Goal: Task Accomplishment & Management: Complete application form

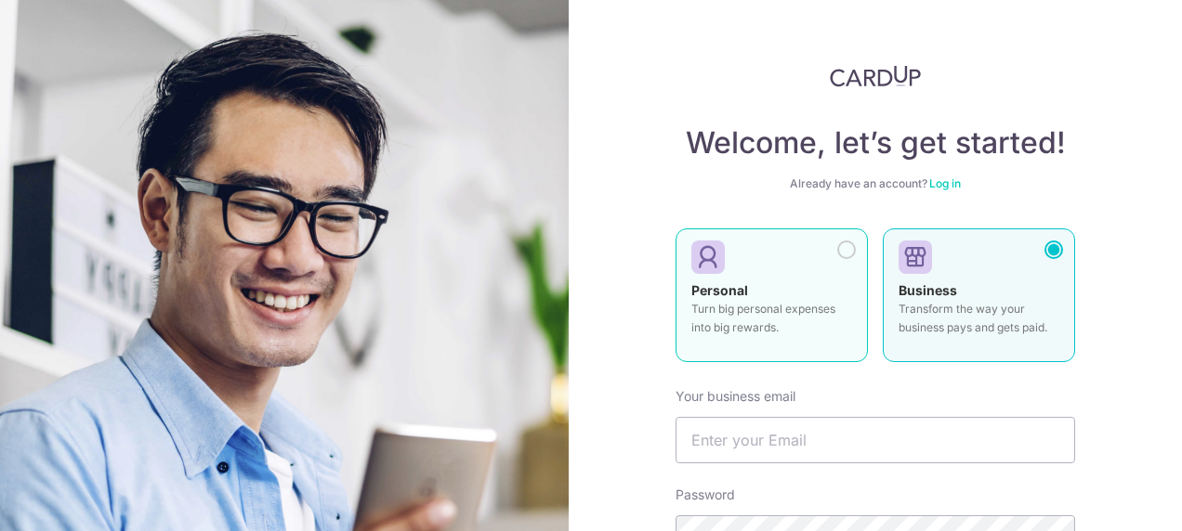
click at [846, 251] on div at bounding box center [846, 250] width 19 height 19
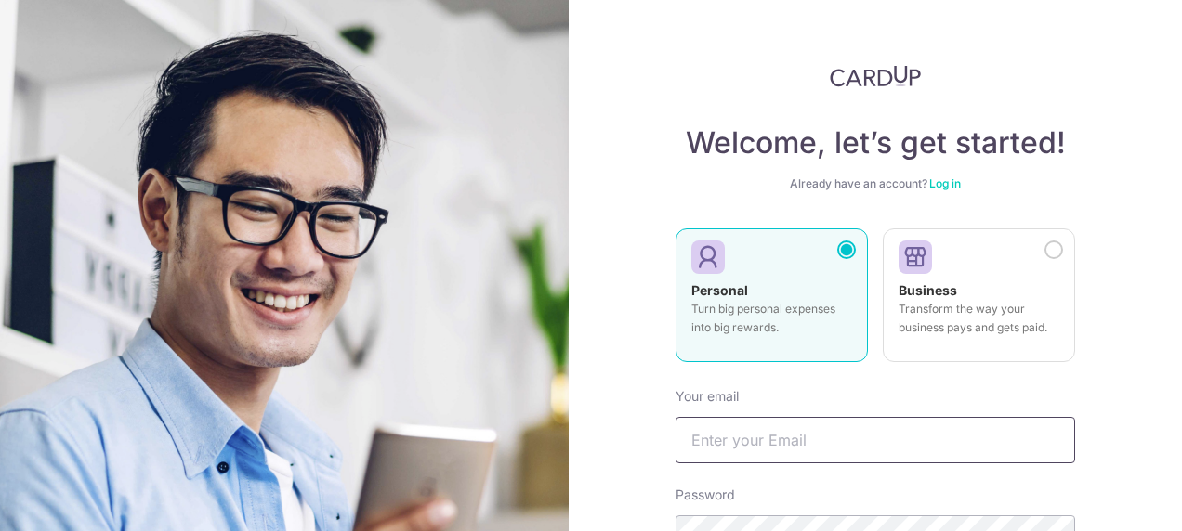
drag, startPoint x: 892, startPoint y: 441, endPoint x: 907, endPoint y: 423, distance: 23.8
click at [892, 439] on input "text" at bounding box center [876, 440] width 400 height 46
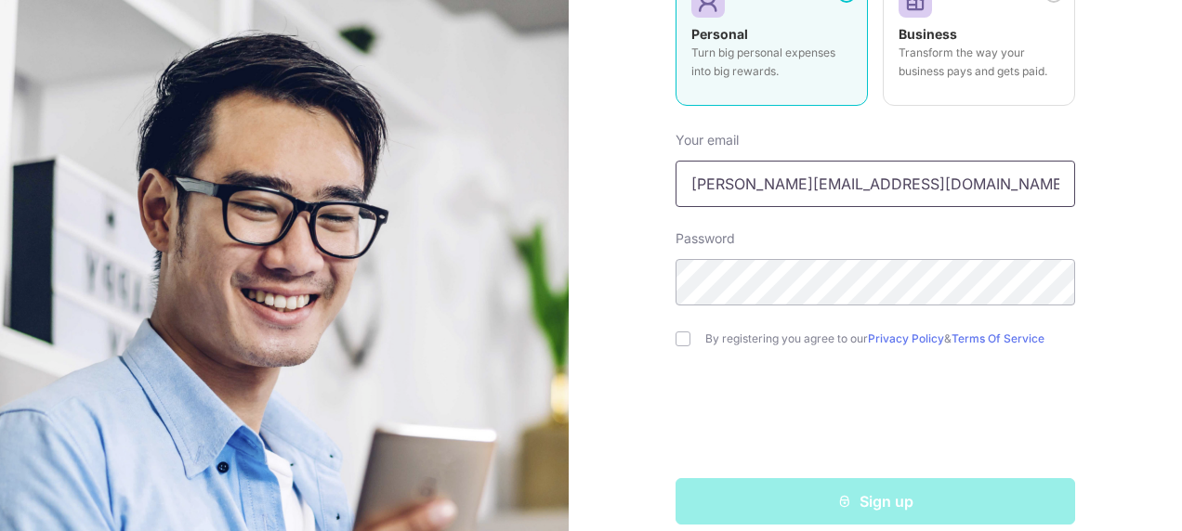
scroll to position [279, 0]
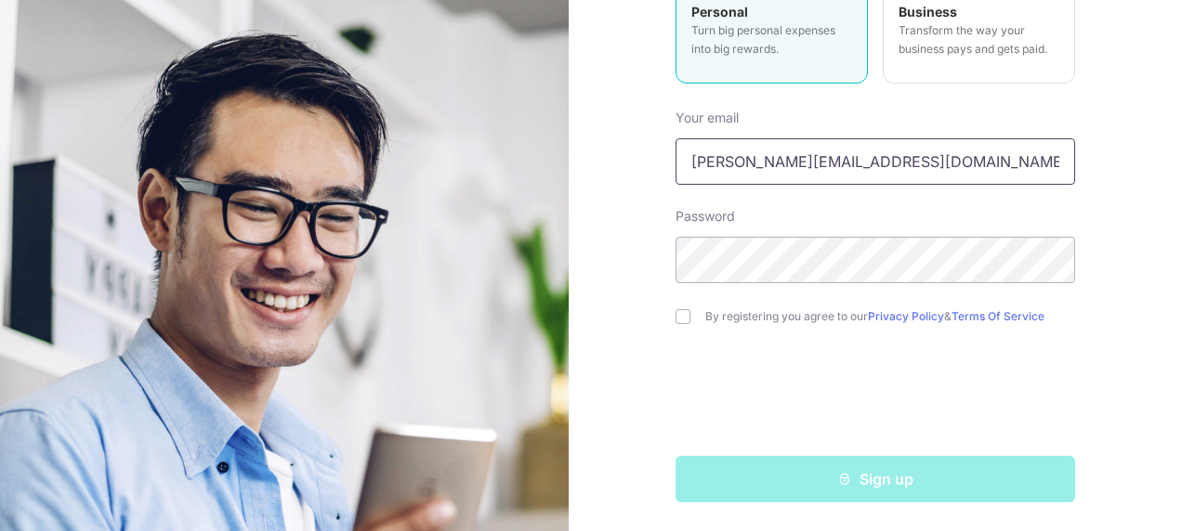
type input "[PERSON_NAME][EMAIL_ADDRESS][DOMAIN_NAME]"
click at [676, 316] on input "checkbox" at bounding box center [683, 316] width 15 height 15
checkbox input "true"
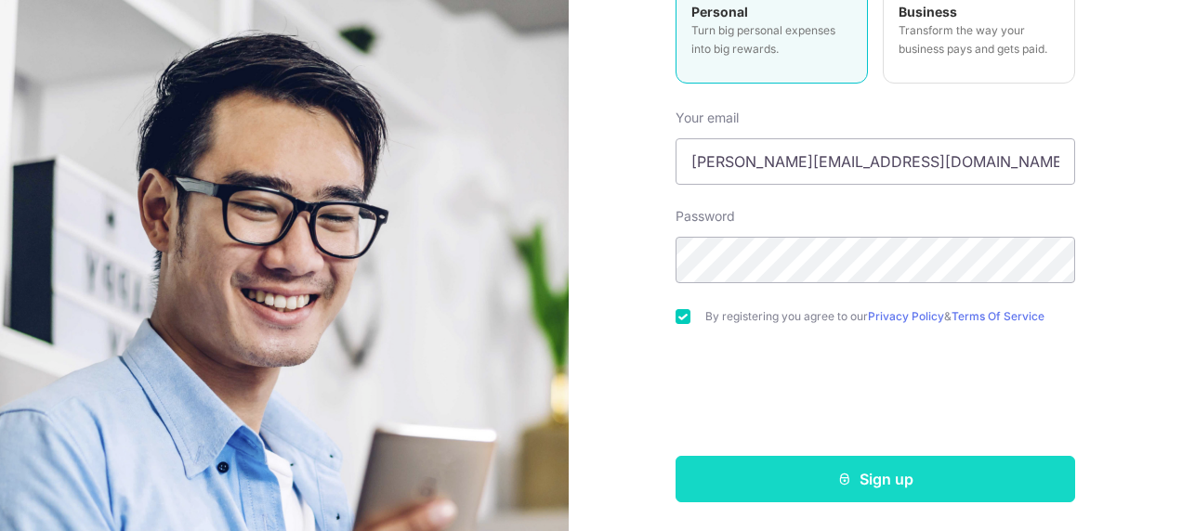
click at [844, 479] on icon "submit" at bounding box center [844, 479] width 15 height 15
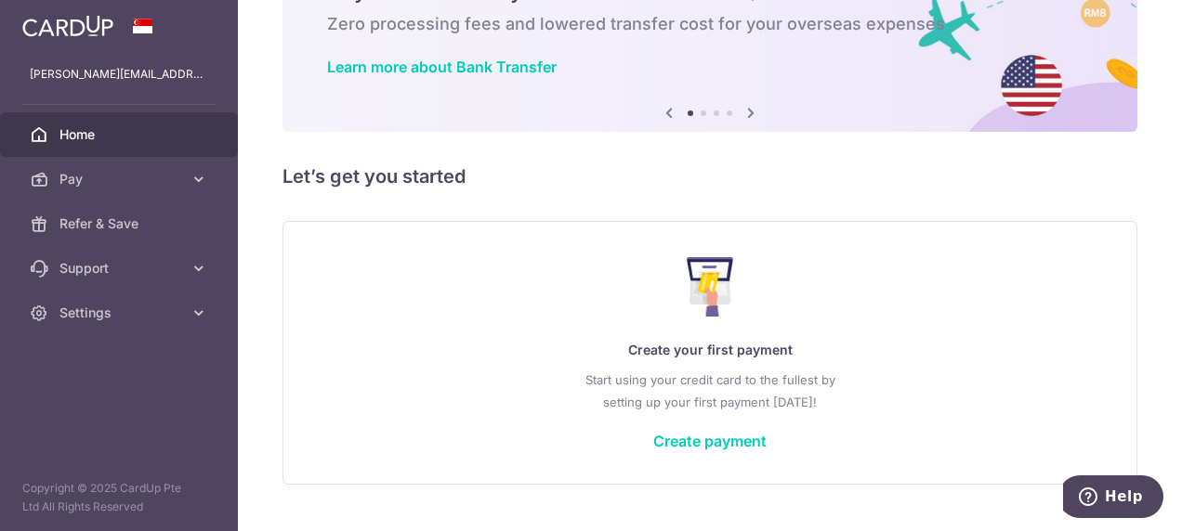
scroll to position [147, 0]
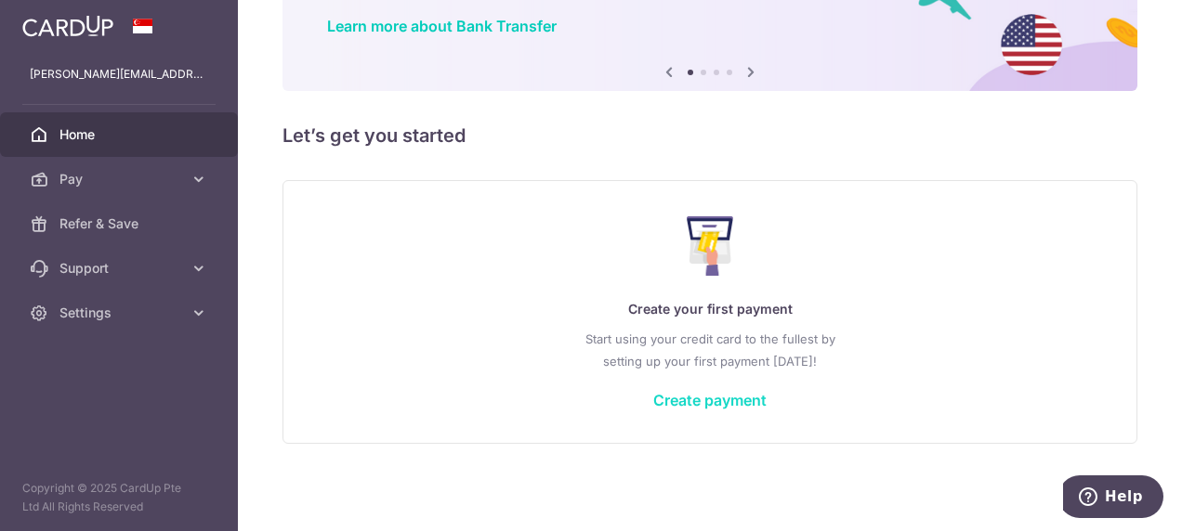
click at [741, 407] on link "Create payment" at bounding box center [709, 400] width 113 height 19
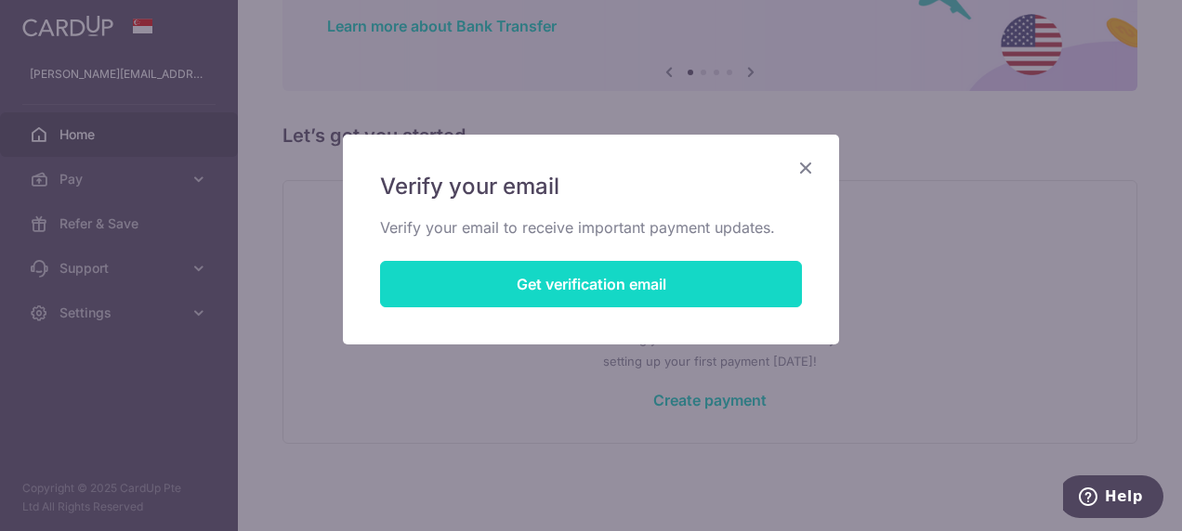
click at [559, 286] on button "Get verification email" at bounding box center [591, 284] width 422 height 46
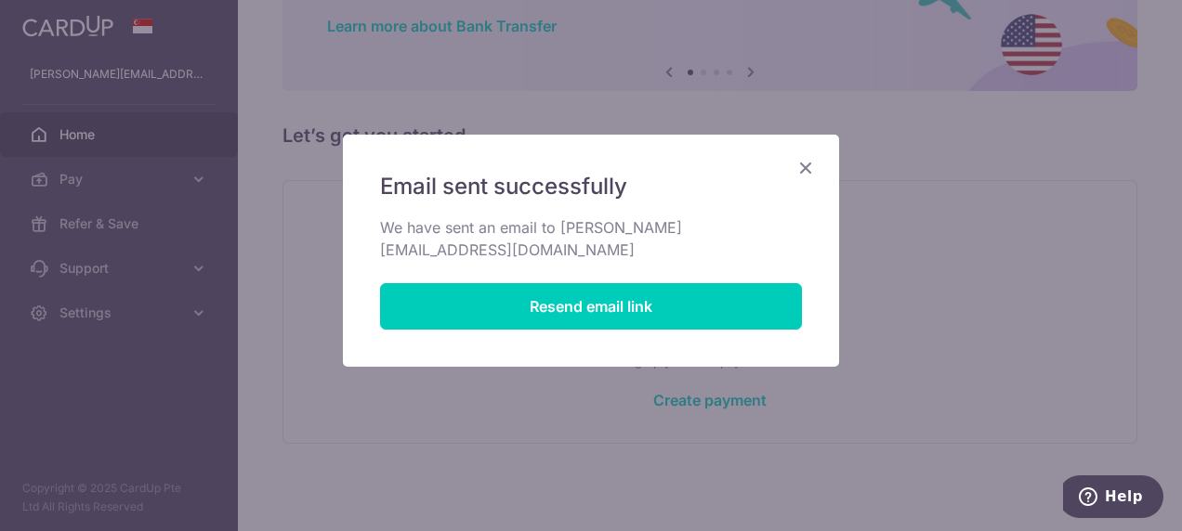
drag, startPoint x: 803, startPoint y: 175, endPoint x: 814, endPoint y: 176, distance: 11.2
click at [805, 175] on icon "Close" at bounding box center [805, 167] width 22 height 23
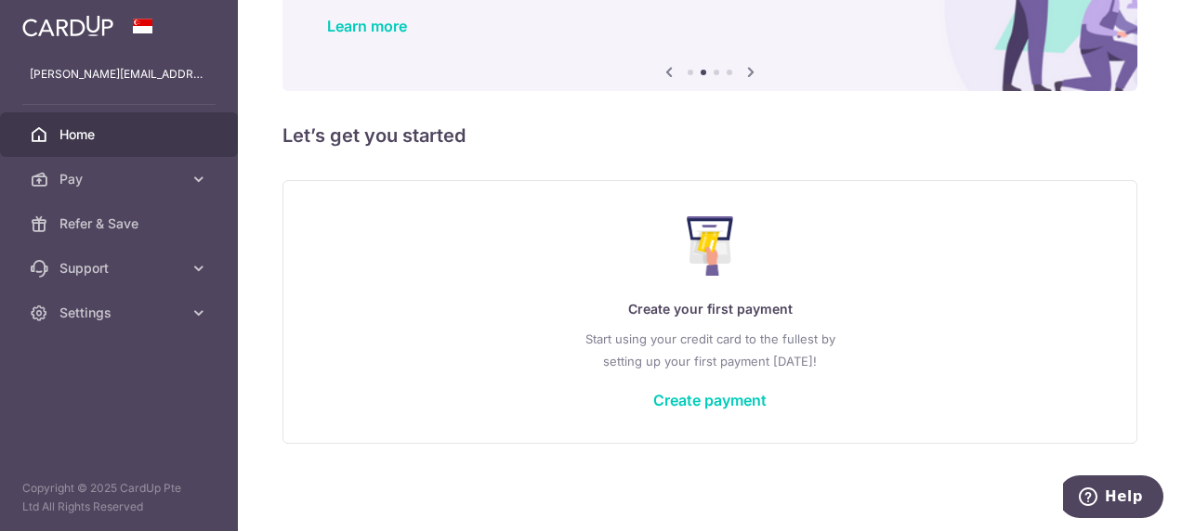
click at [743, 78] on icon at bounding box center [751, 71] width 22 height 23
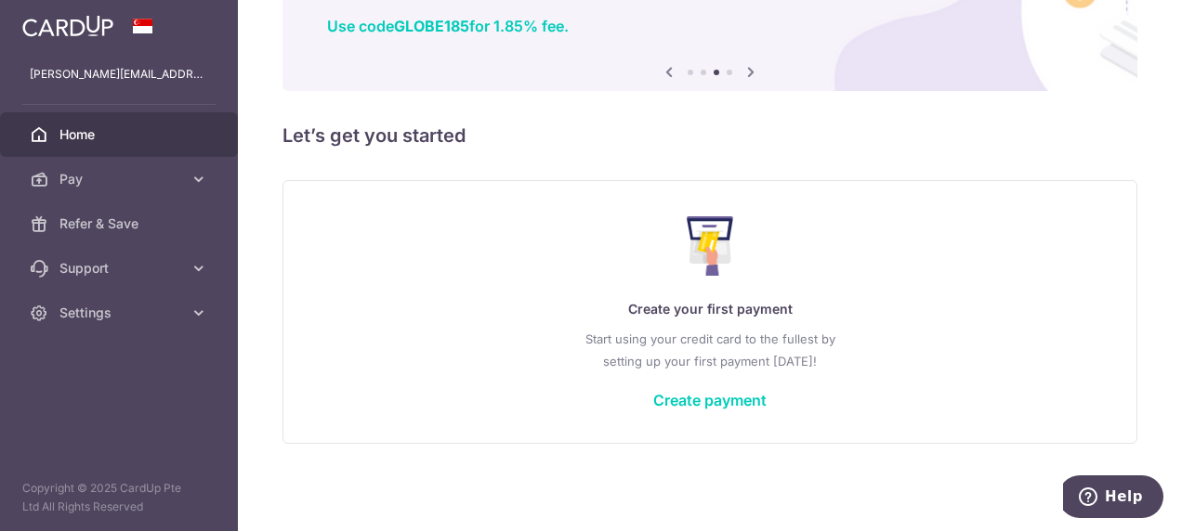
drag, startPoint x: 819, startPoint y: 97, endPoint x: 806, endPoint y: 95, distance: 13.1
click at [806, 95] on div "× Pause Schedule Pause all future payments in this series Pause just this one p…" at bounding box center [710, 265] width 944 height 531
click at [753, 82] on icon at bounding box center [751, 71] width 22 height 23
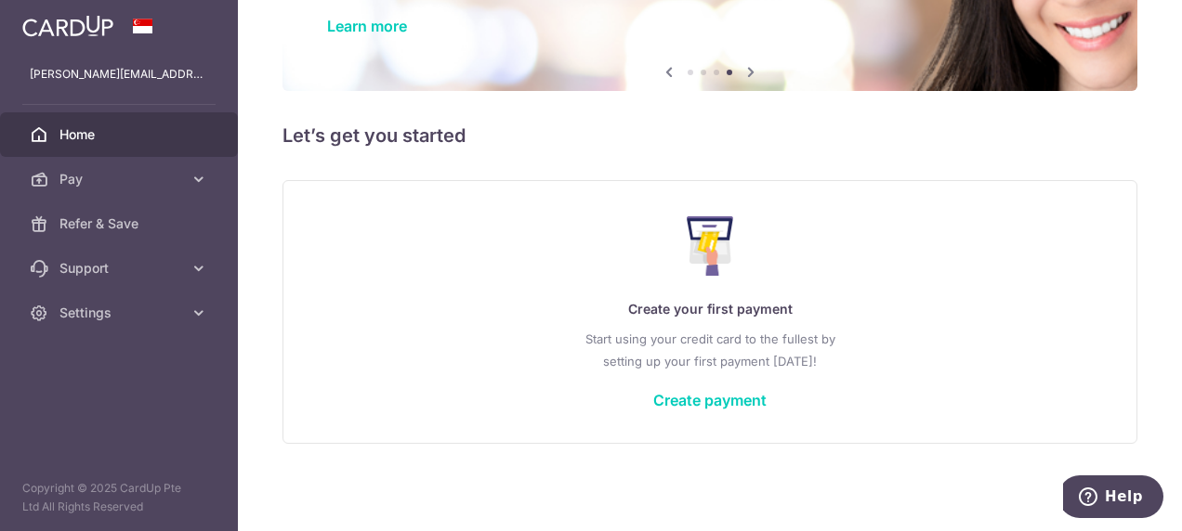
click at [753, 82] on icon at bounding box center [751, 71] width 22 height 23
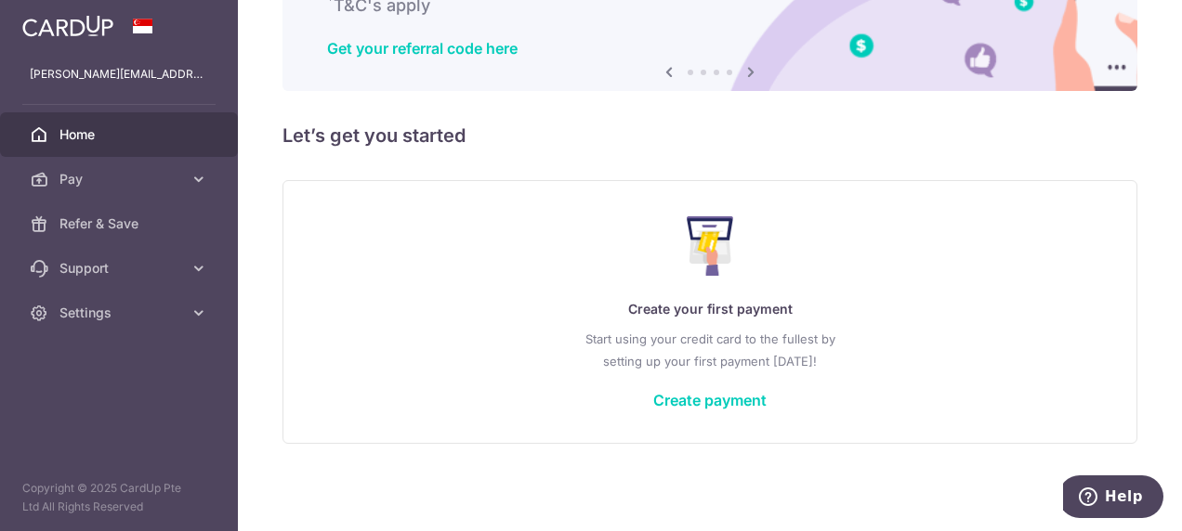
scroll to position [0, 0]
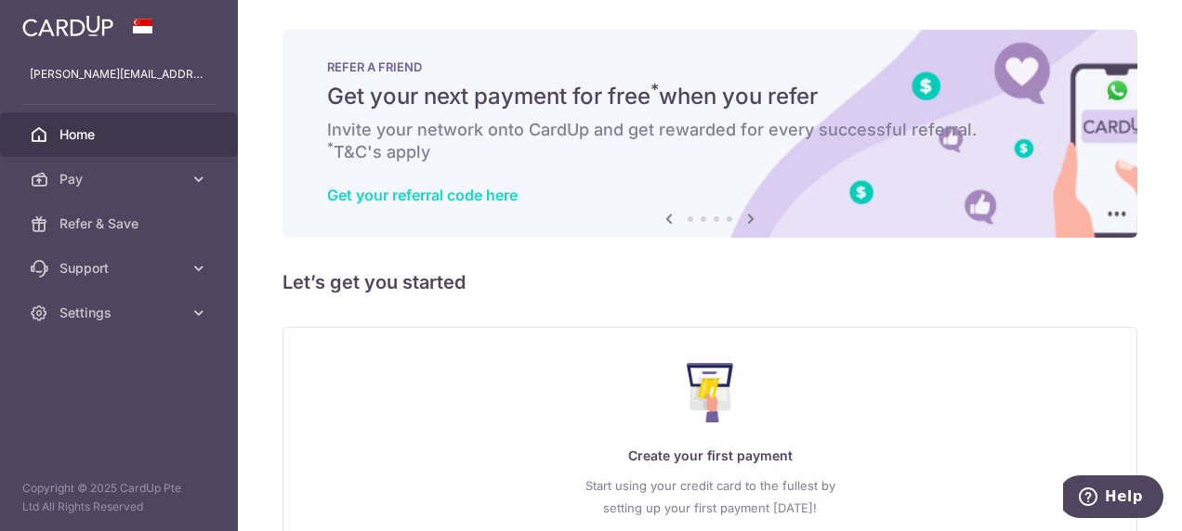
click at [423, 203] on link "Get your referral code here" at bounding box center [422, 195] width 190 height 19
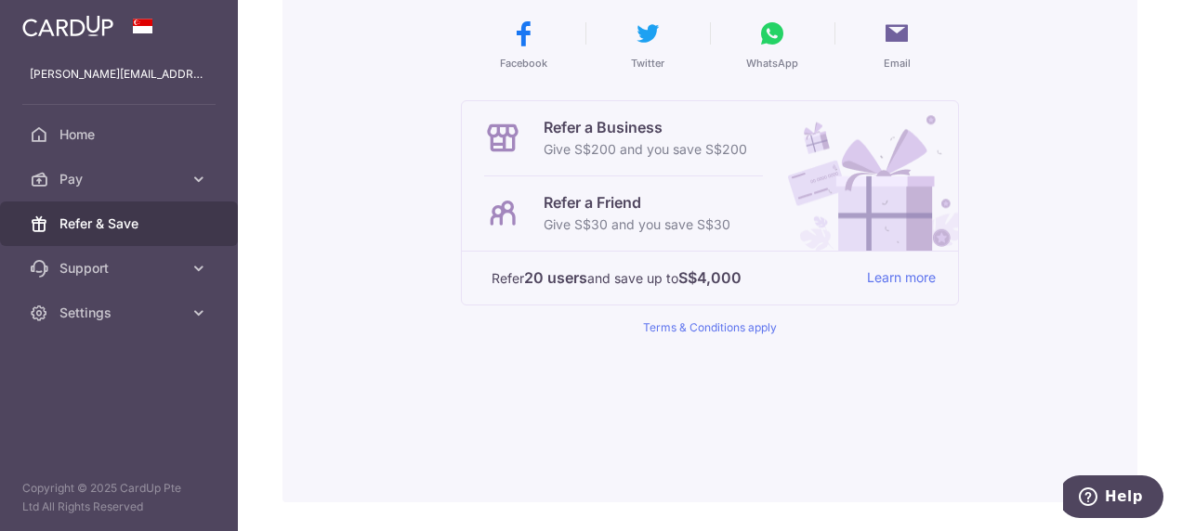
scroll to position [401, 0]
